Goal: Browse casually: Explore the website without a specific task or goal

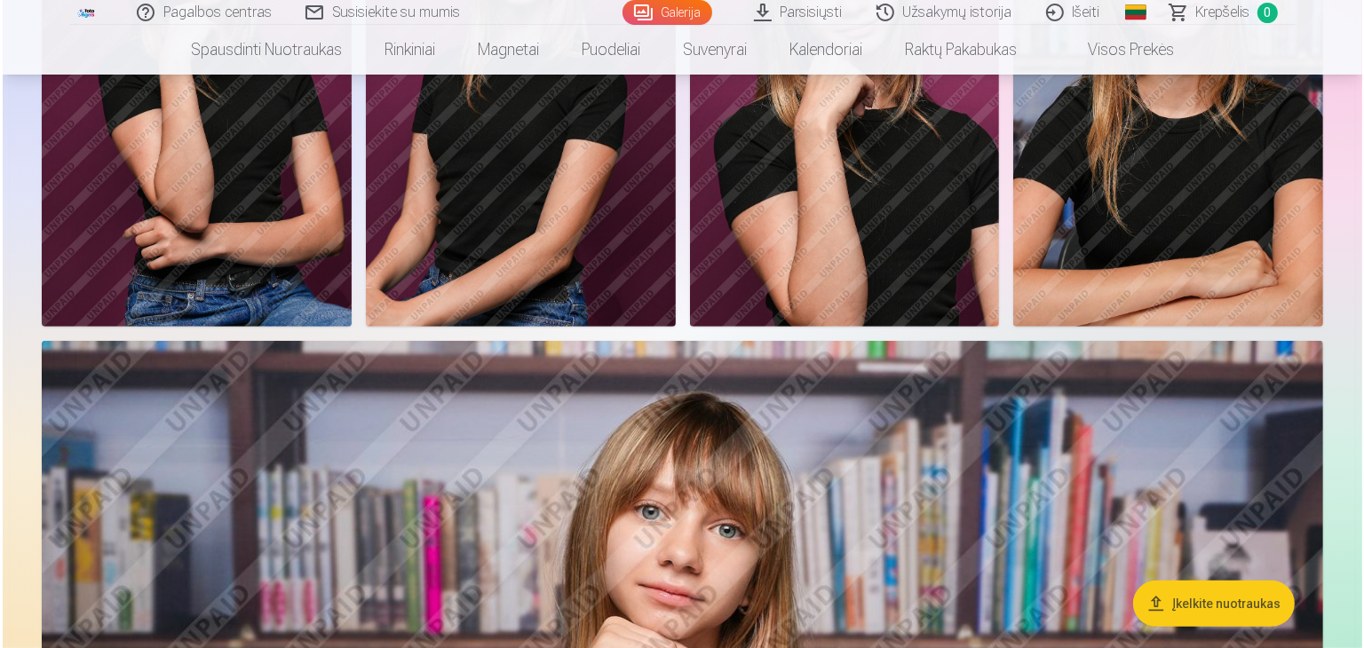
scroll to position [799, 0]
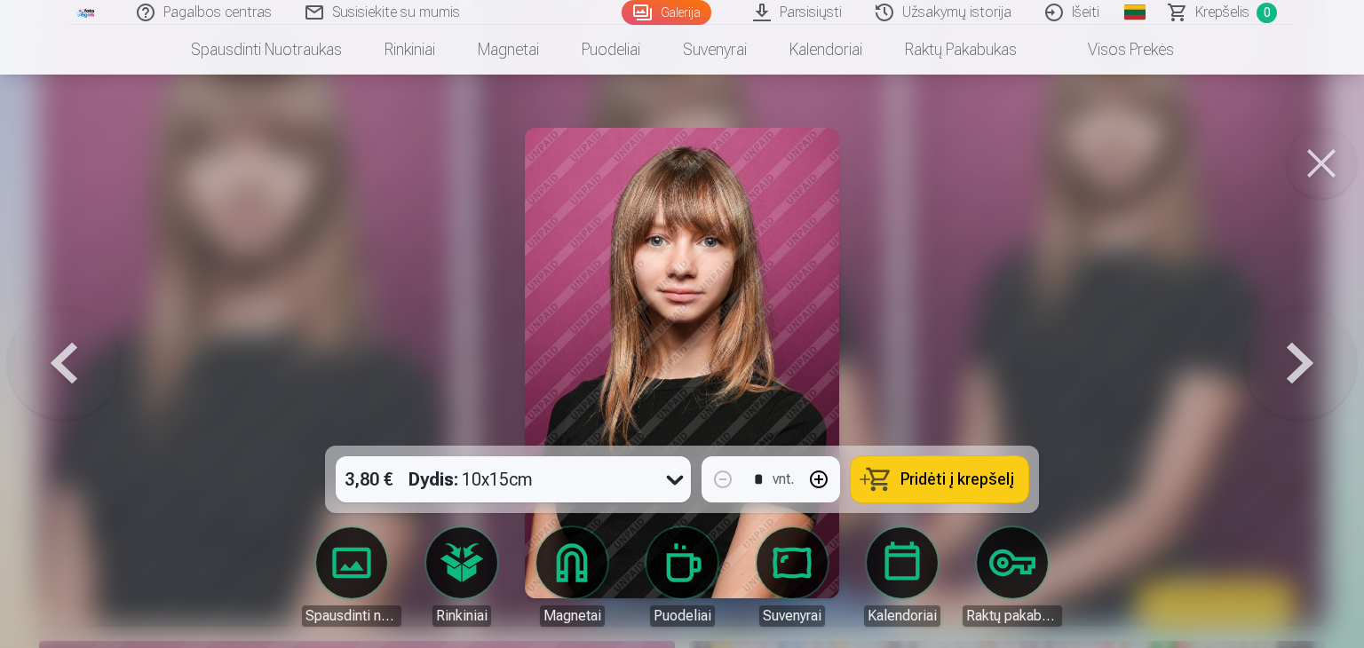
click at [1303, 359] on button at bounding box center [1300, 363] width 114 height 130
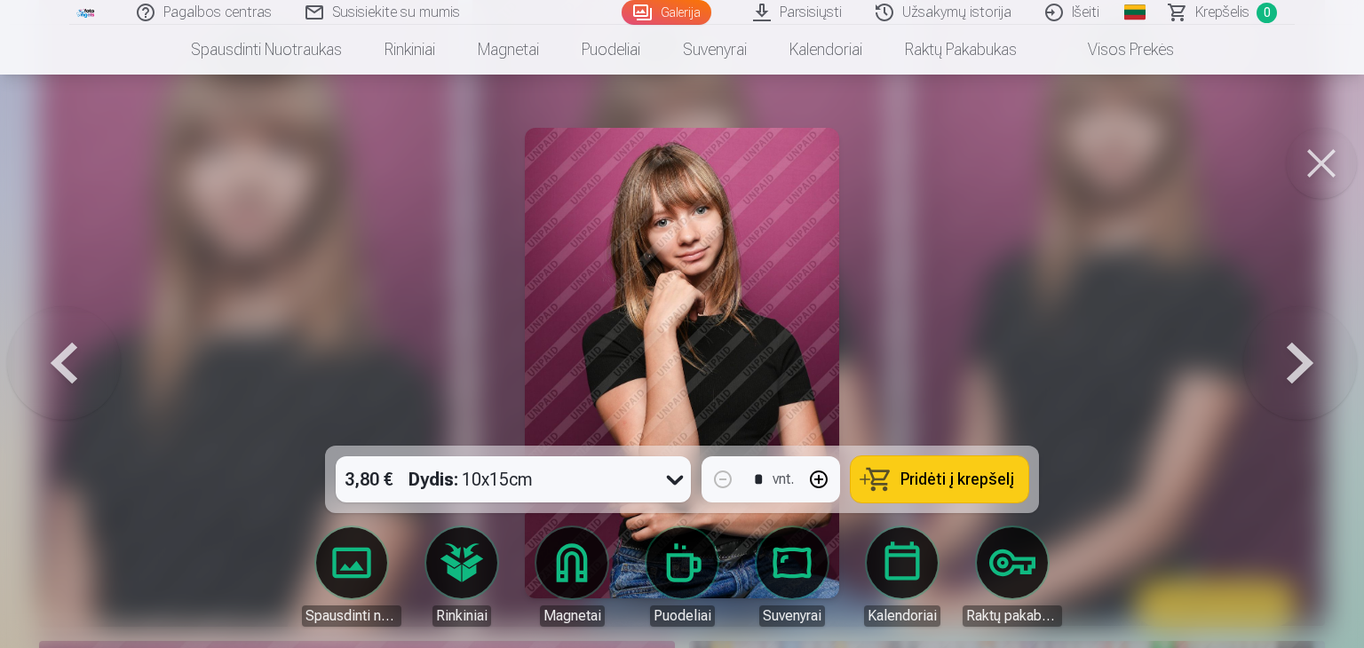
click at [1303, 359] on button at bounding box center [1300, 363] width 114 height 130
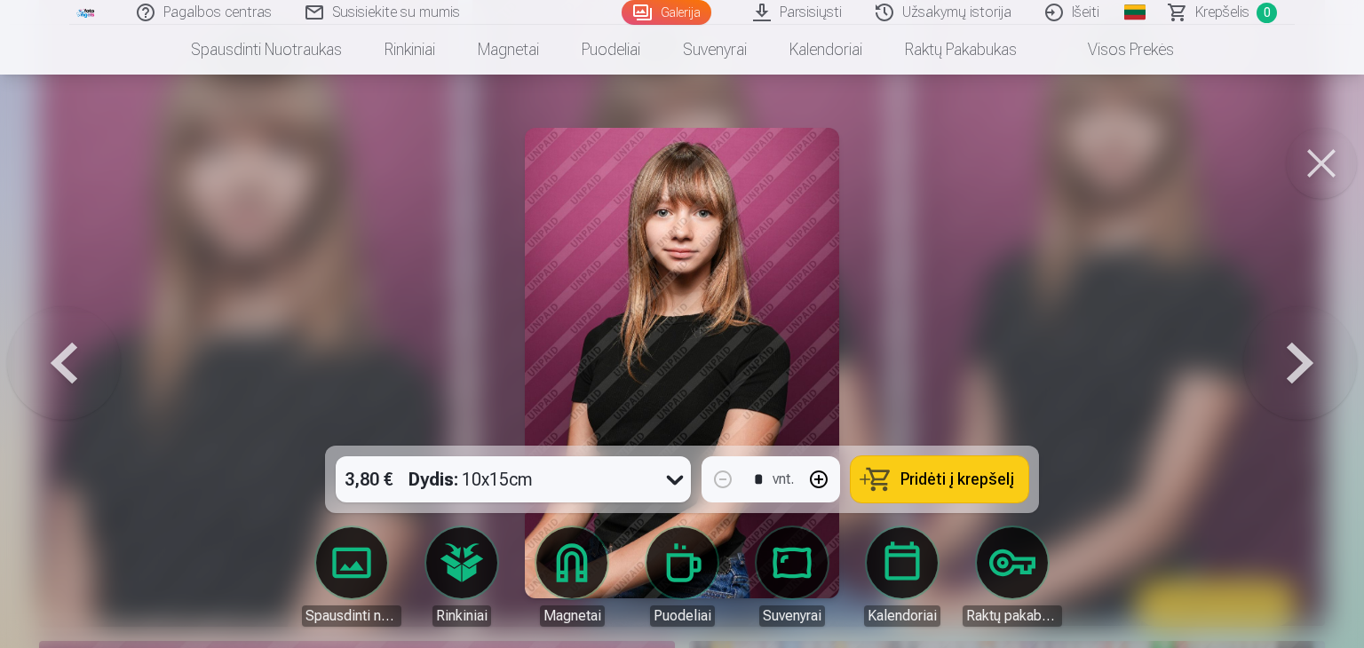
click at [1303, 359] on button at bounding box center [1300, 363] width 114 height 130
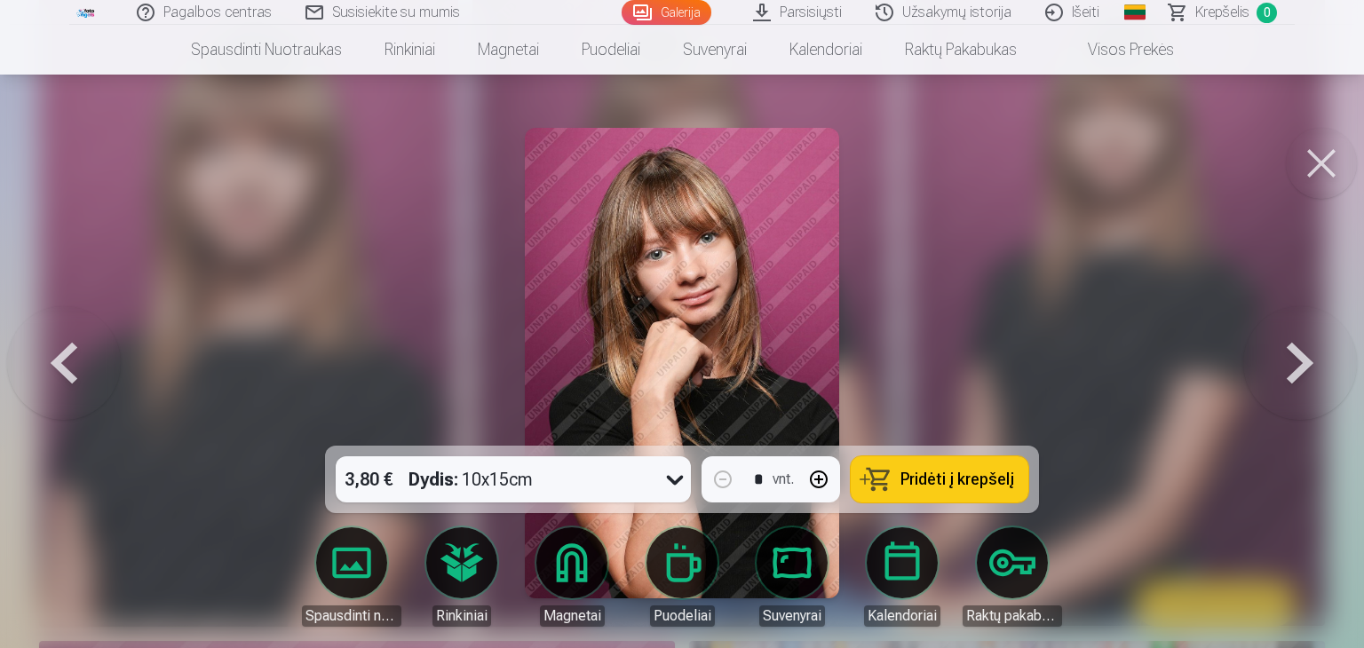
click at [1303, 359] on button at bounding box center [1300, 363] width 114 height 130
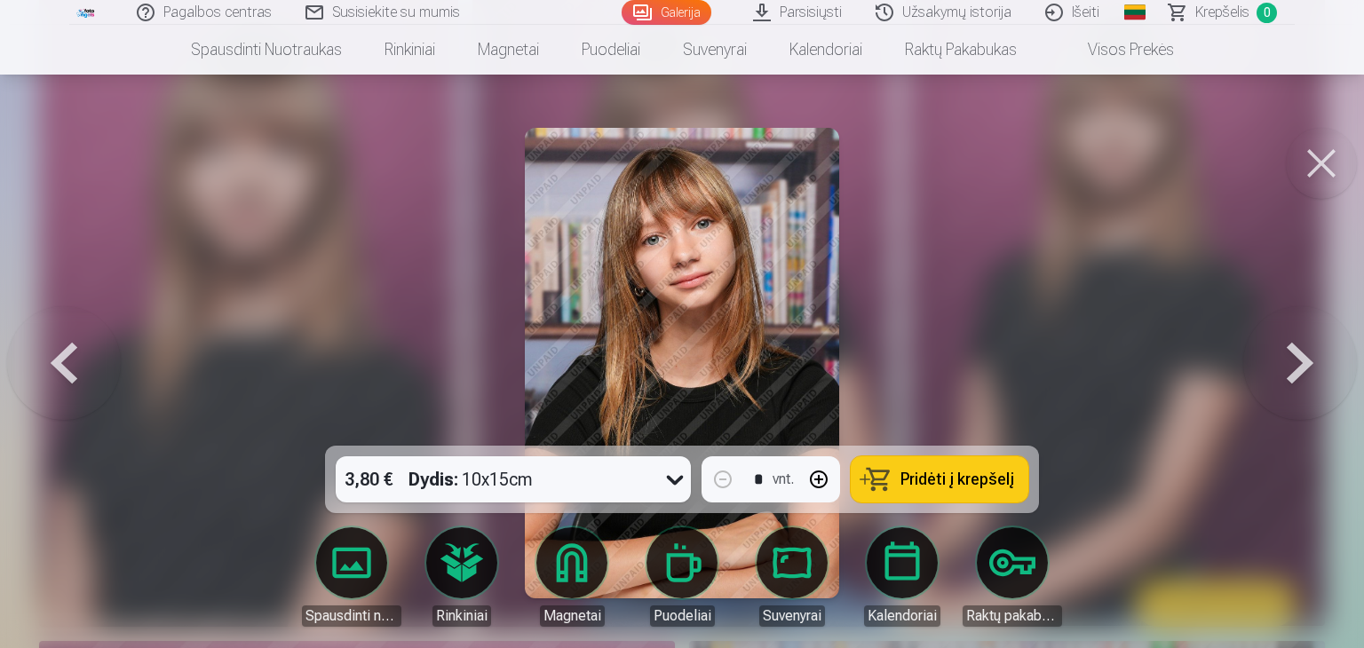
click at [1303, 359] on button at bounding box center [1300, 363] width 114 height 130
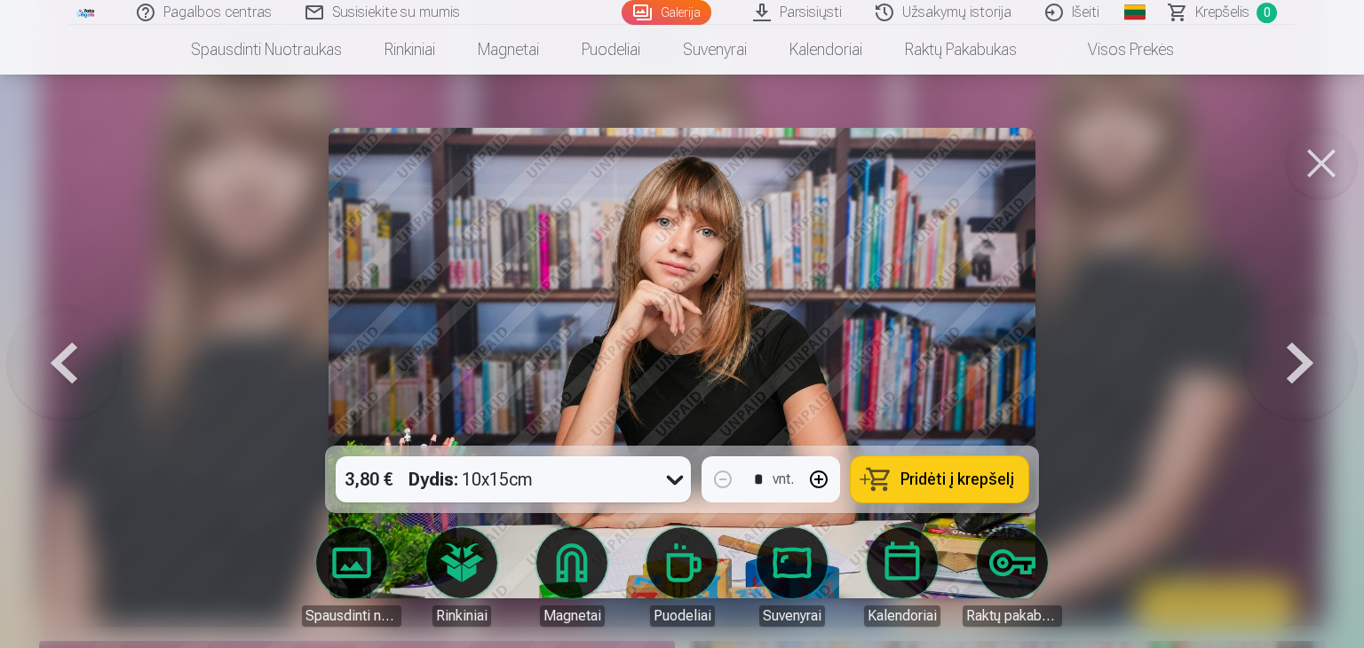
click at [1303, 359] on button at bounding box center [1300, 363] width 114 height 130
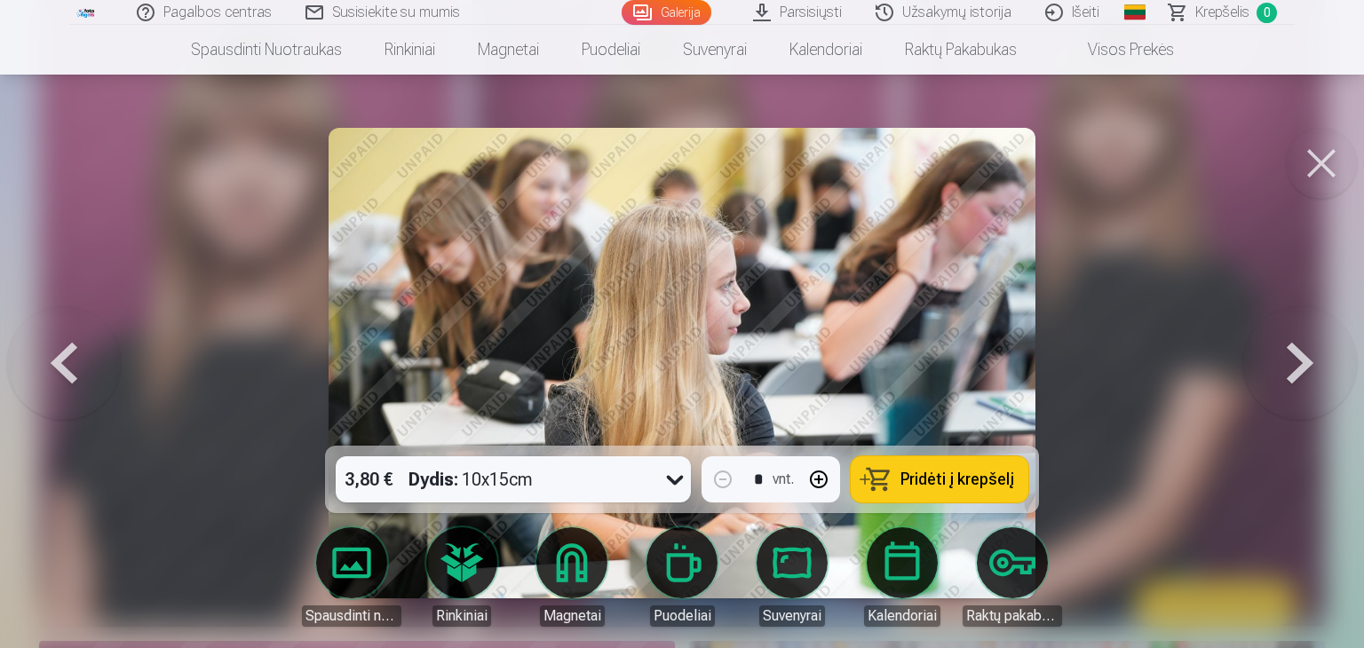
click at [1303, 359] on button at bounding box center [1300, 363] width 114 height 130
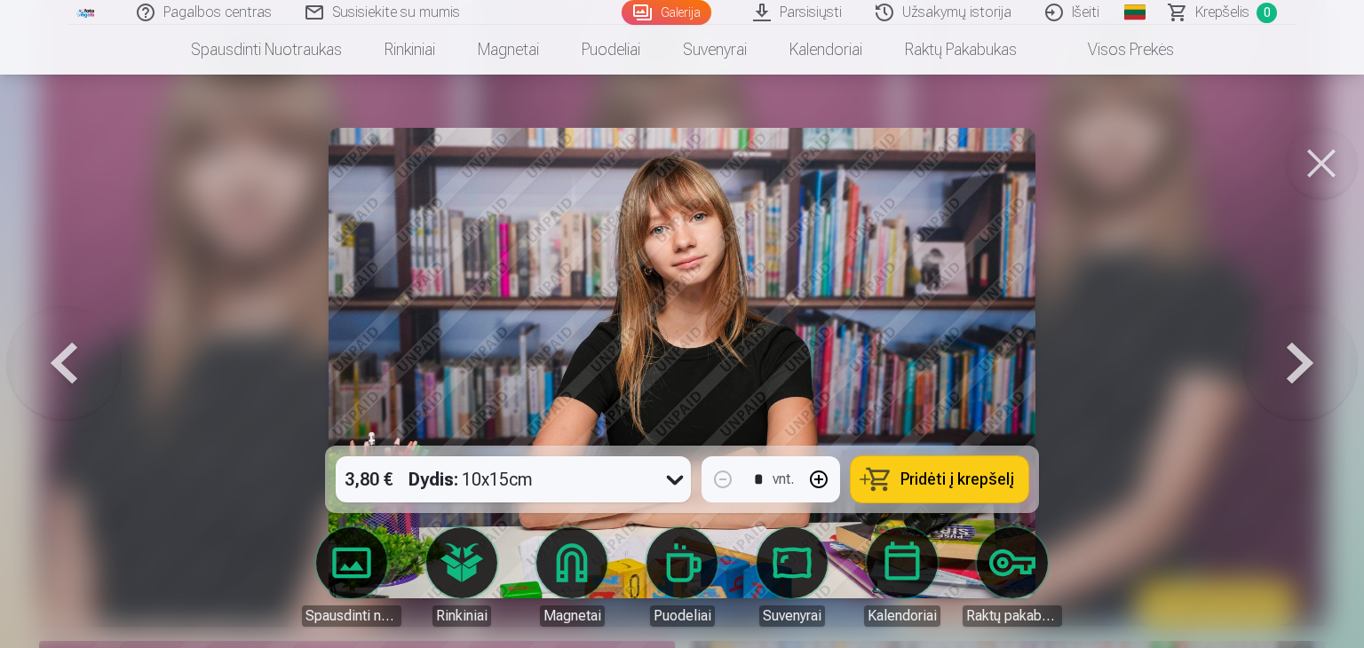
click at [1303, 359] on button at bounding box center [1300, 363] width 114 height 130
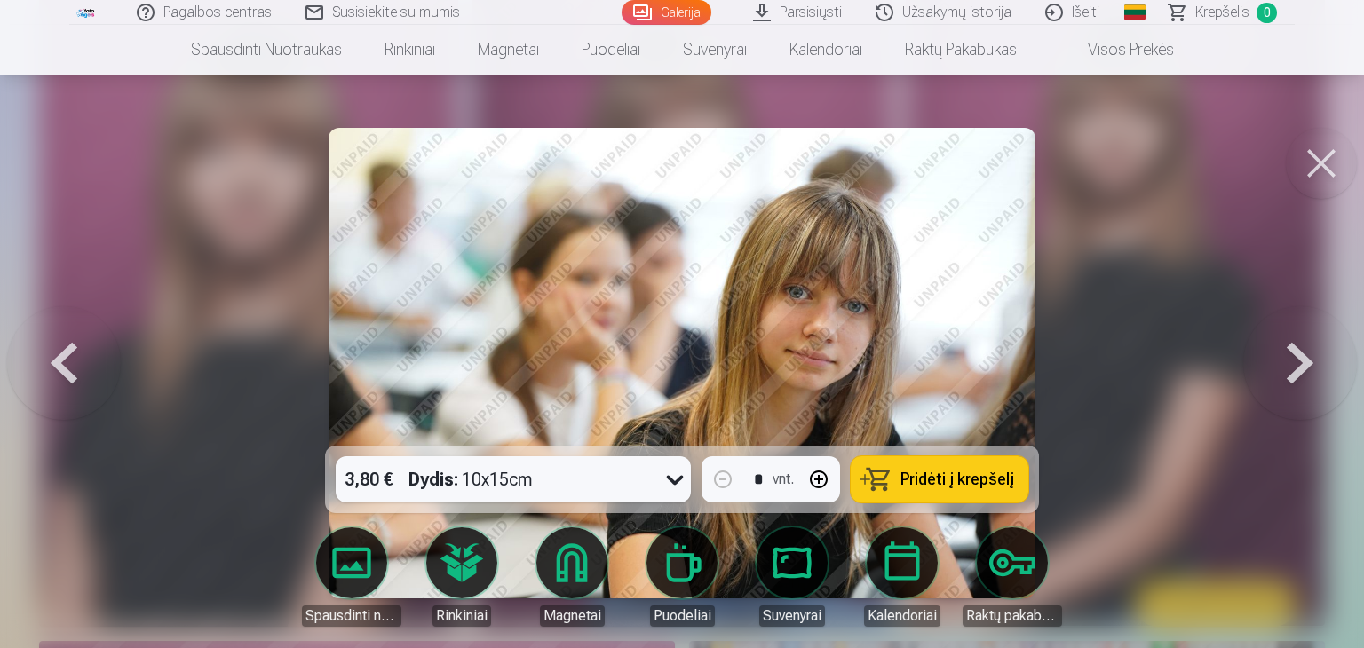
click at [1303, 359] on button at bounding box center [1300, 363] width 114 height 130
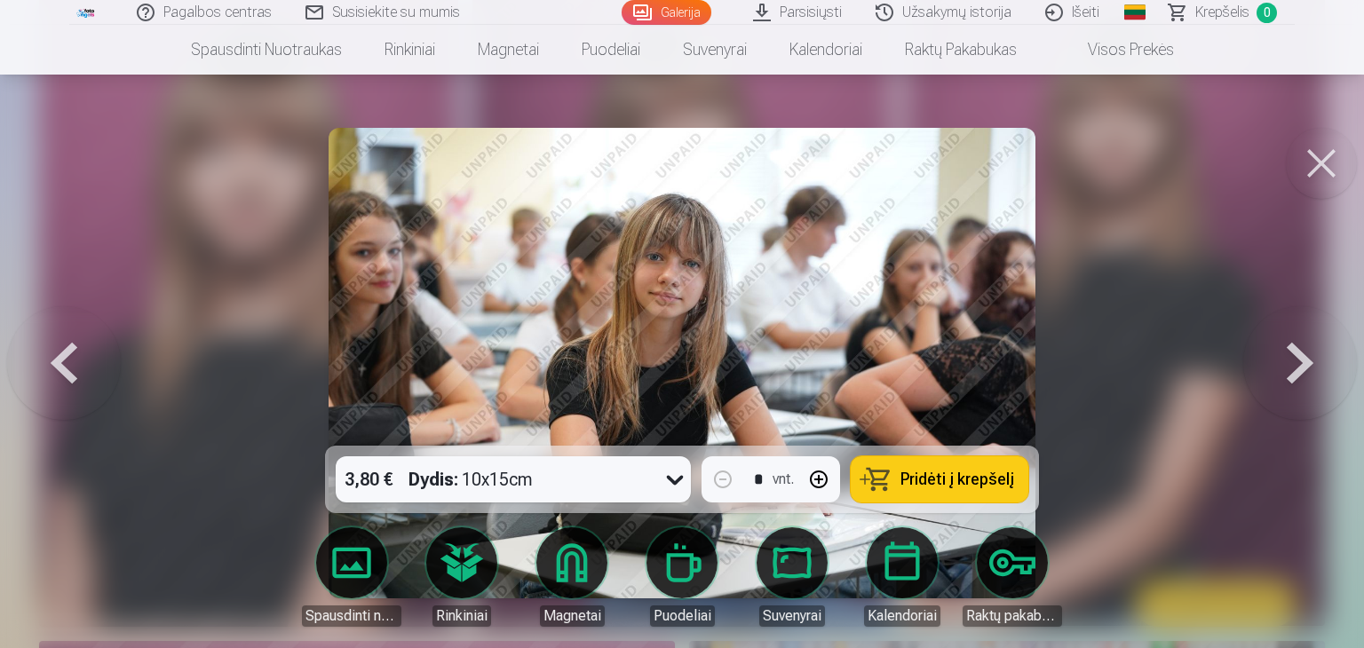
click at [1303, 359] on button at bounding box center [1300, 363] width 114 height 130
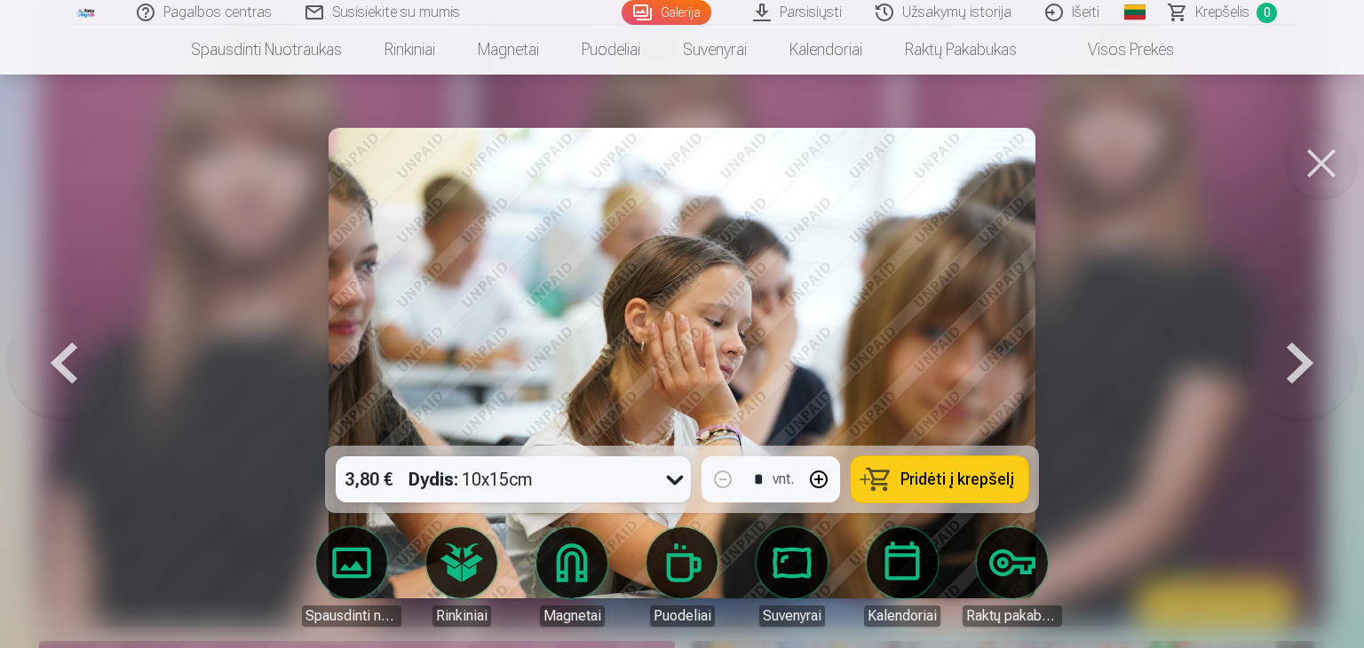
click at [1303, 359] on button at bounding box center [1300, 363] width 114 height 130
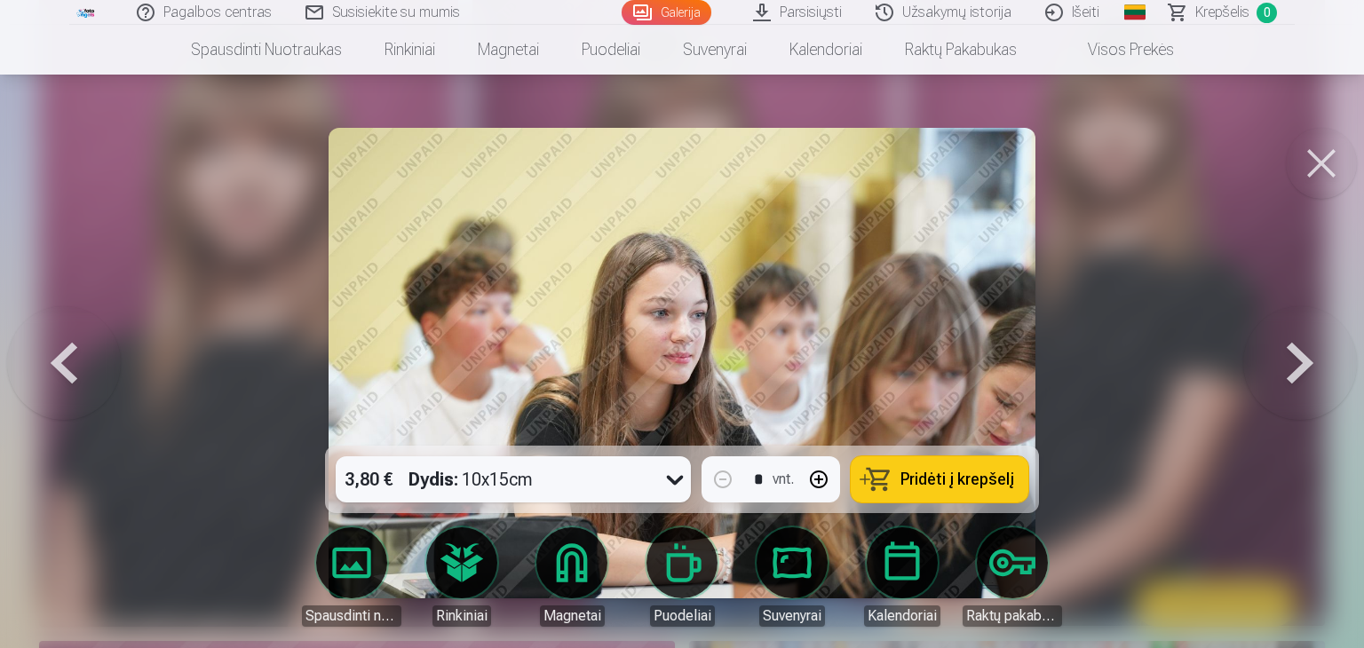
click at [1303, 359] on button at bounding box center [1300, 363] width 114 height 130
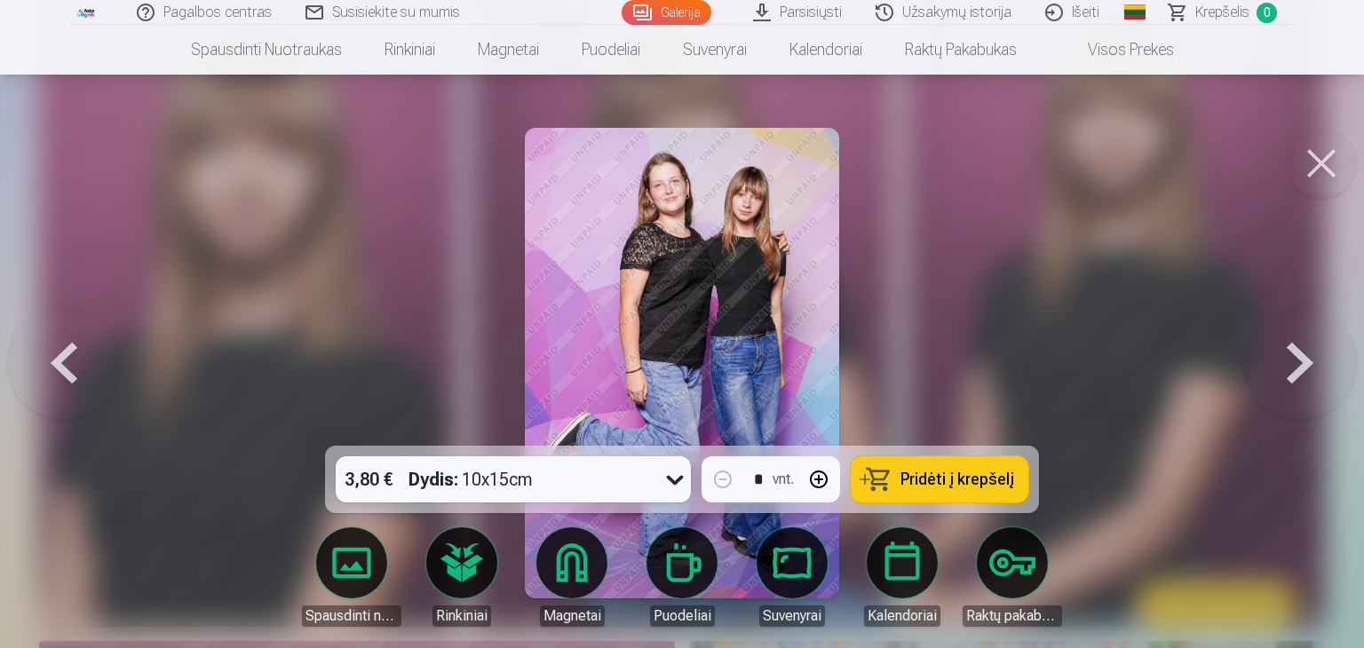
click at [1299, 360] on button at bounding box center [1300, 363] width 114 height 130
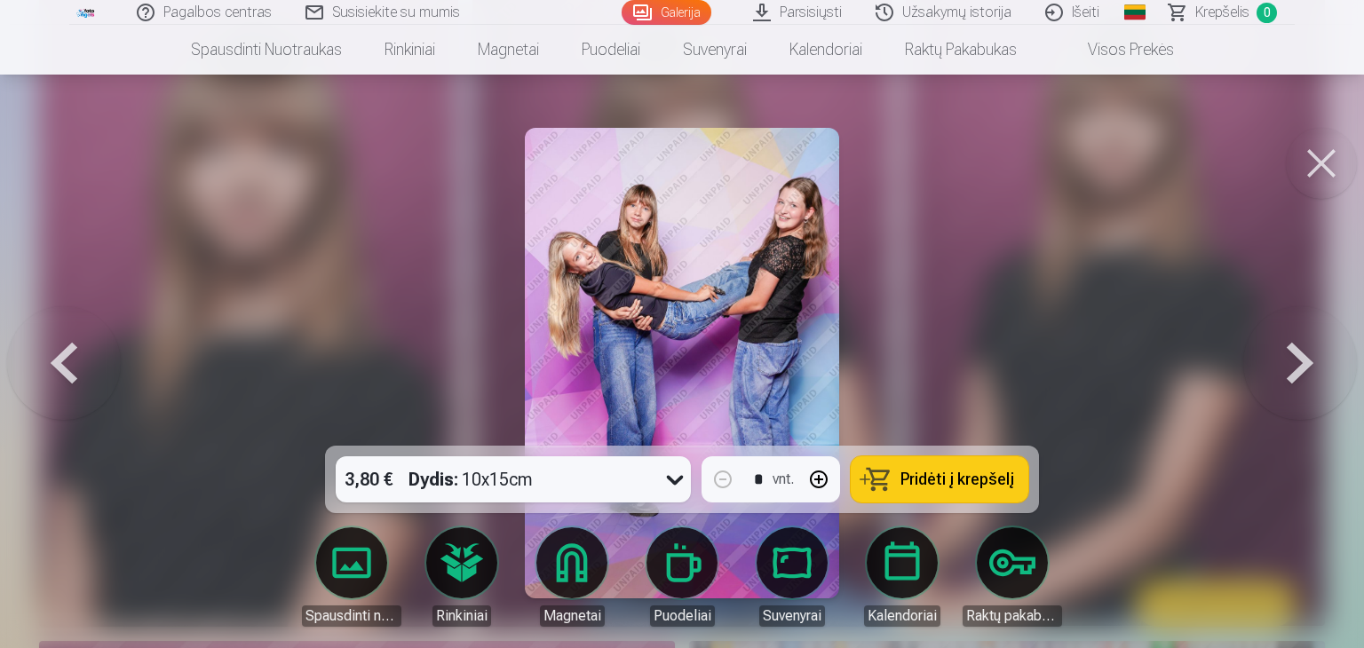
click at [1299, 360] on button at bounding box center [1300, 363] width 114 height 130
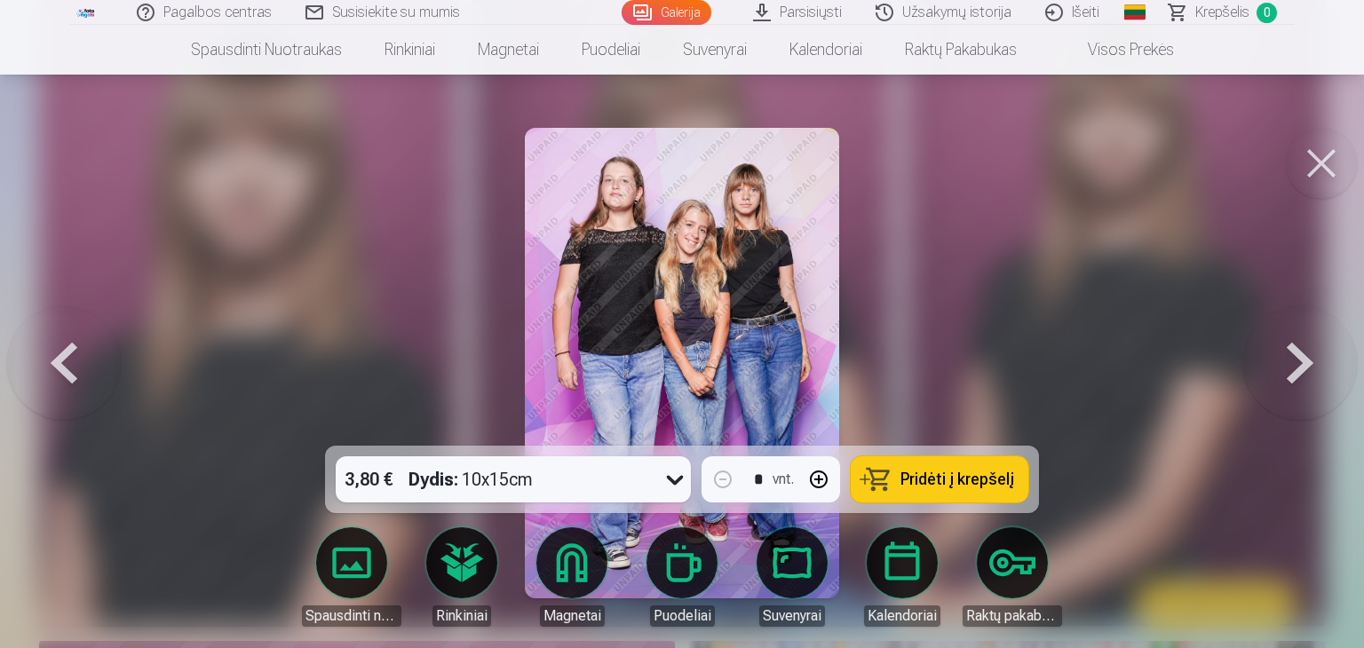
click at [1299, 360] on button at bounding box center [1300, 363] width 114 height 130
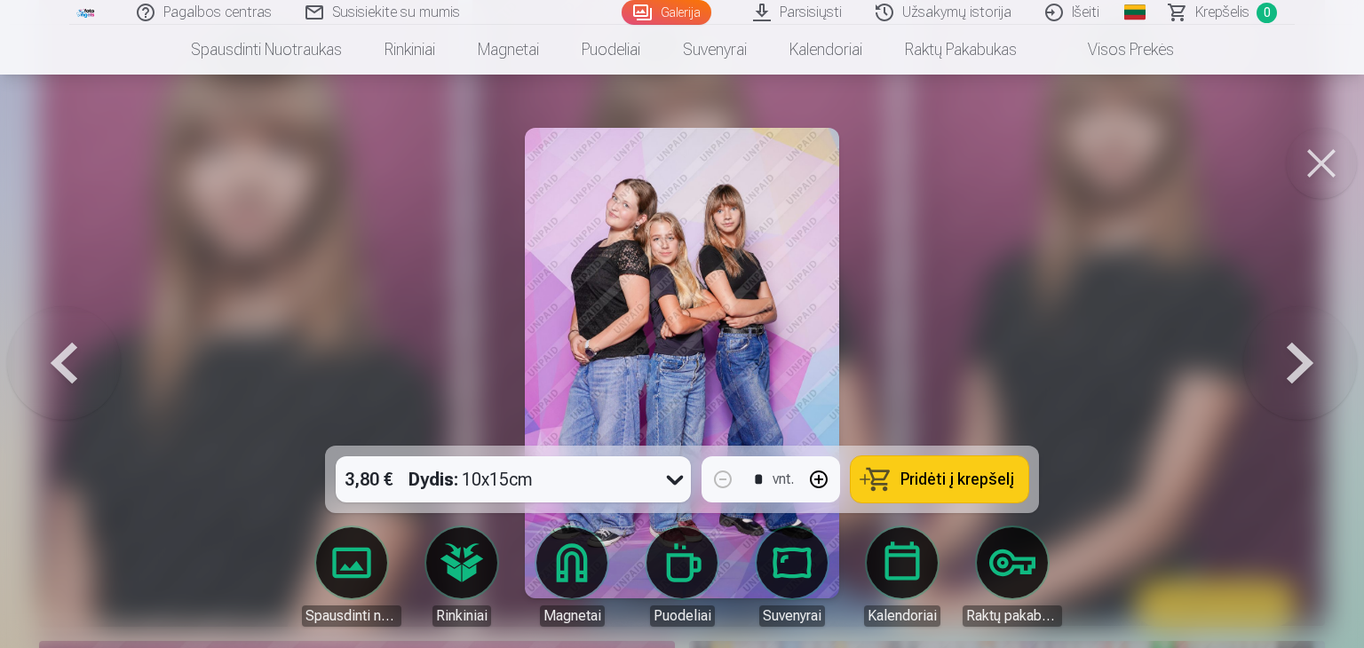
click at [1299, 360] on button at bounding box center [1300, 363] width 114 height 130
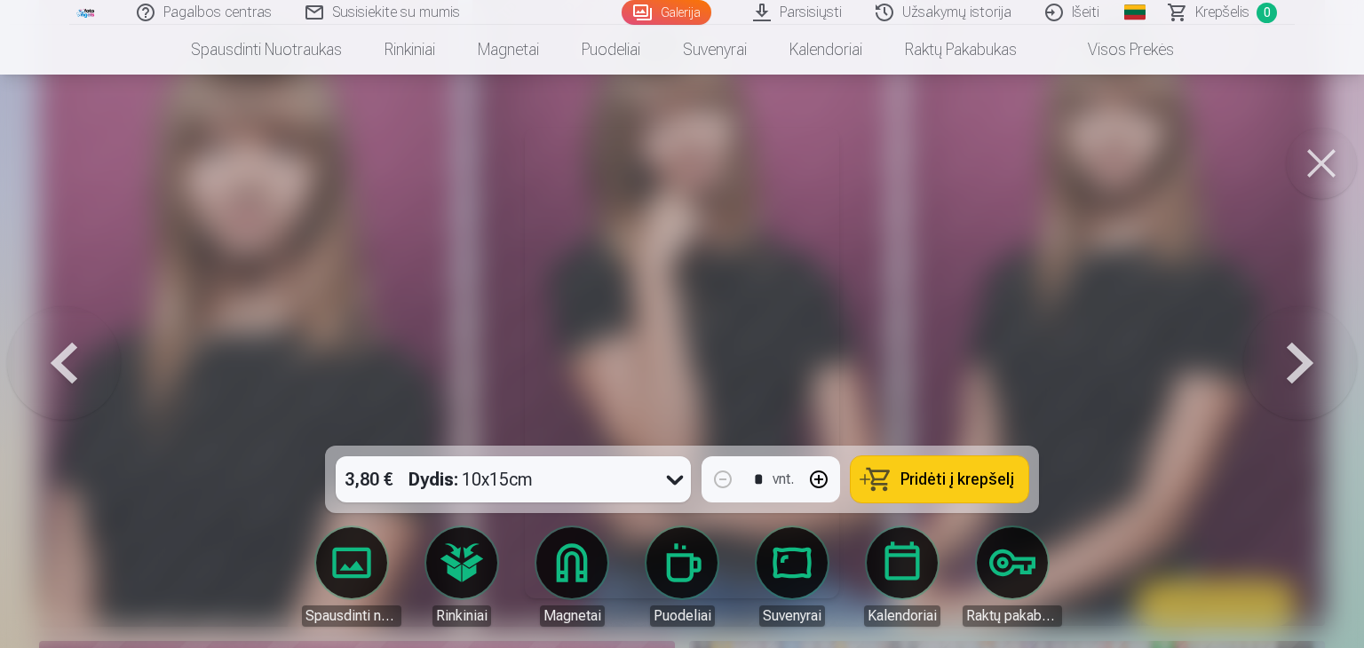
click at [1299, 360] on button at bounding box center [1300, 363] width 114 height 130
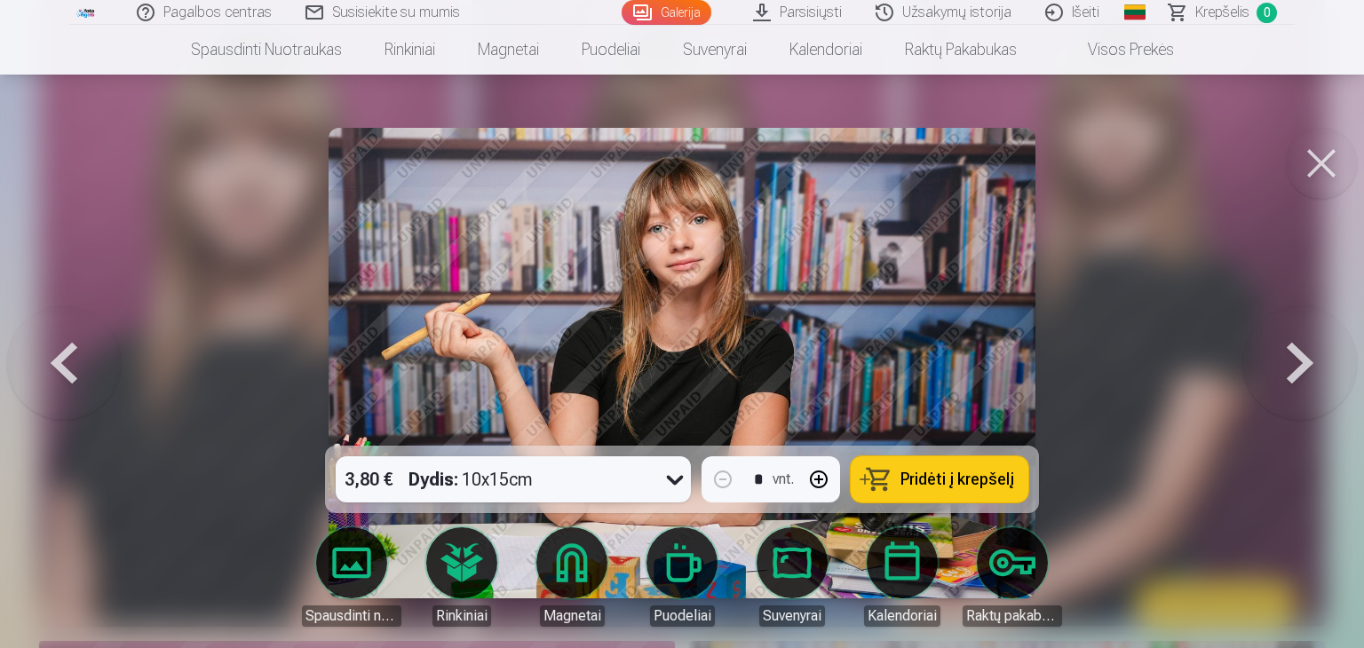
click at [1299, 360] on button at bounding box center [1300, 363] width 114 height 130
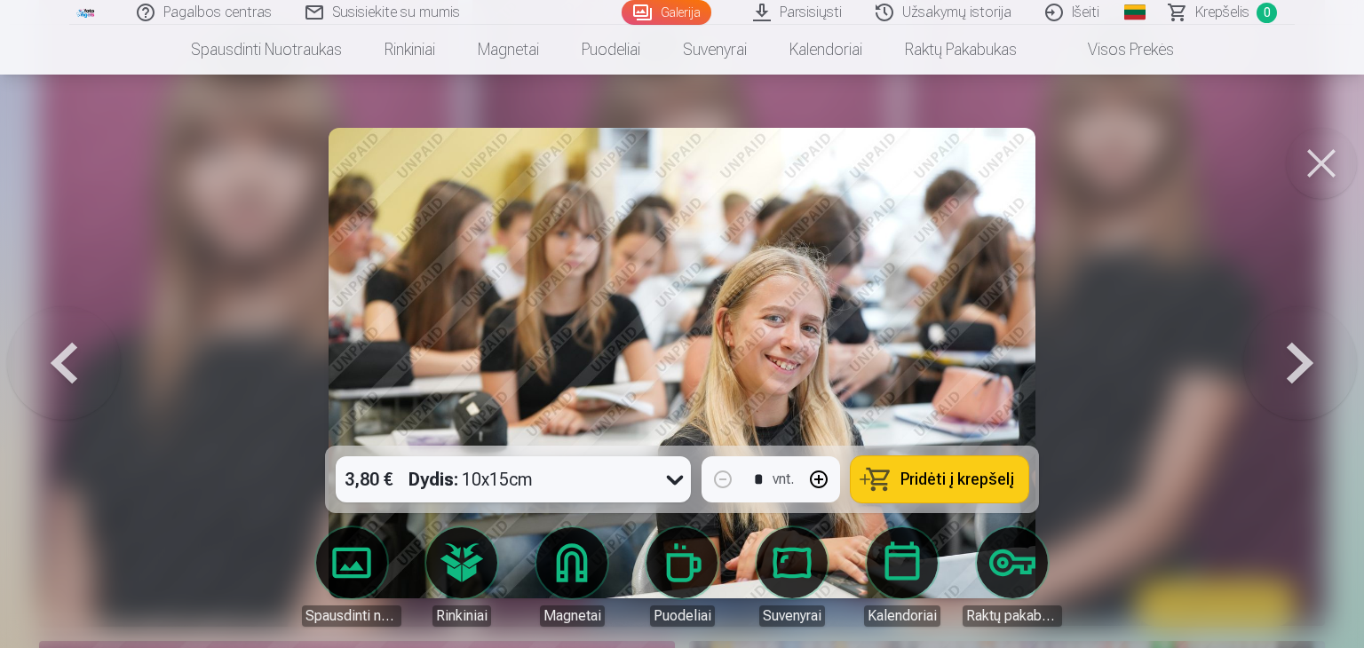
click at [1299, 360] on button at bounding box center [1300, 363] width 114 height 130
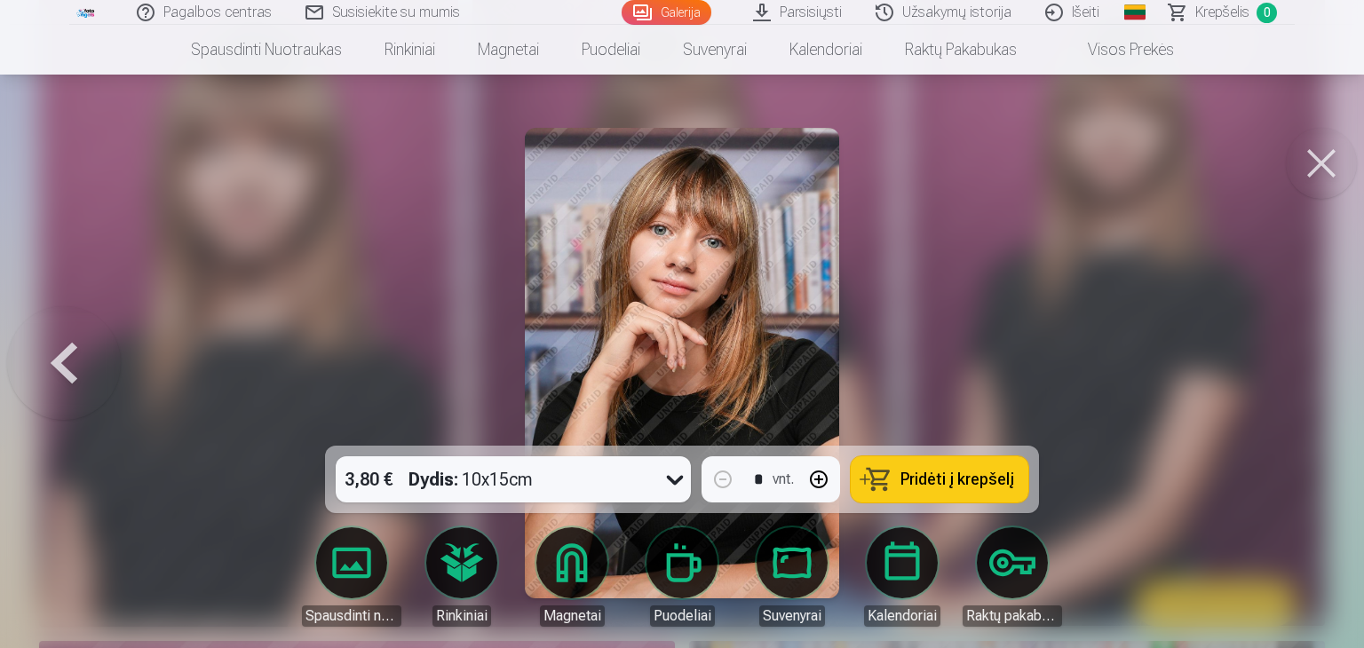
click at [1299, 360] on div at bounding box center [682, 324] width 1364 height 648
